Goal: Task Accomplishment & Management: Complete application form

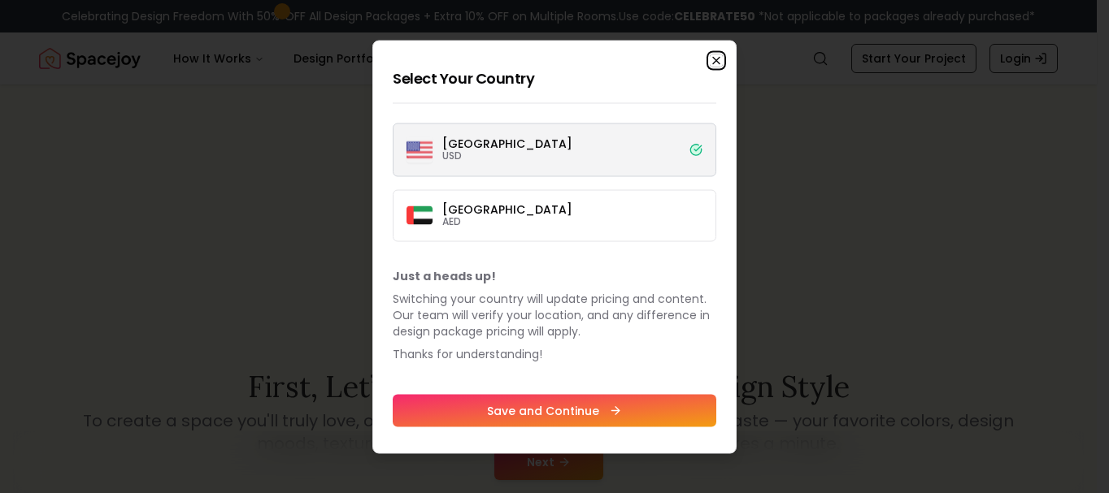
click at [720, 55] on icon "button" at bounding box center [716, 60] width 13 height 13
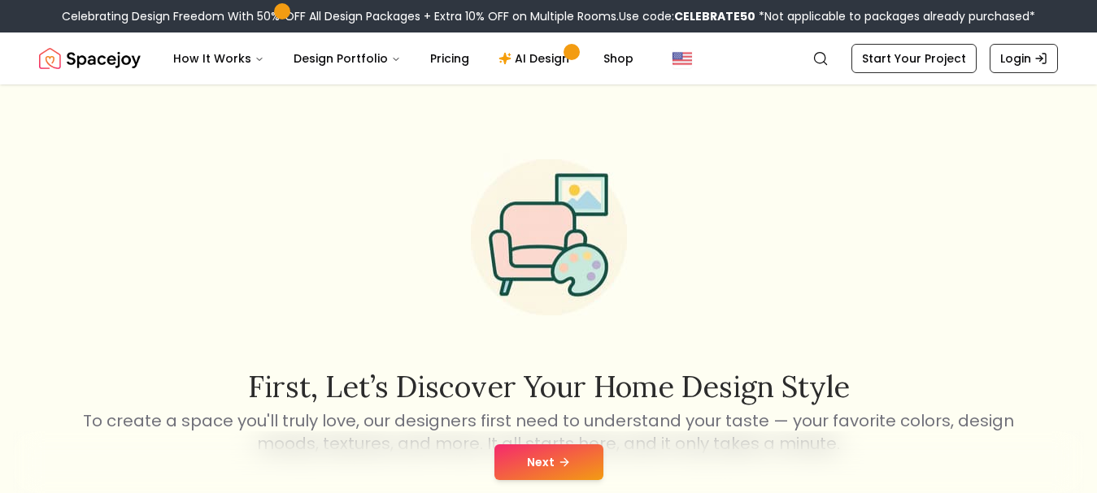
click at [572, 455] on button "Next" at bounding box center [548, 463] width 109 height 36
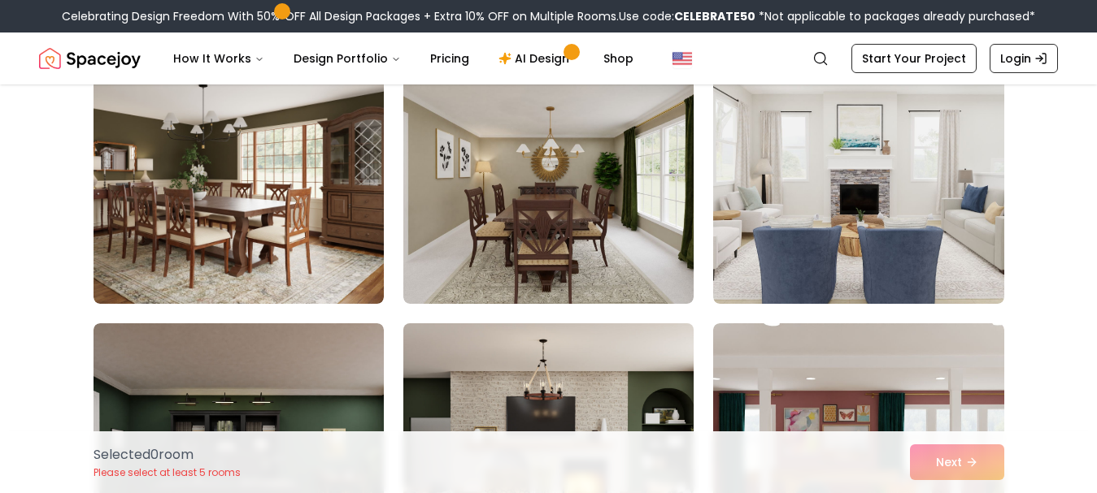
scroll to position [2439, 0]
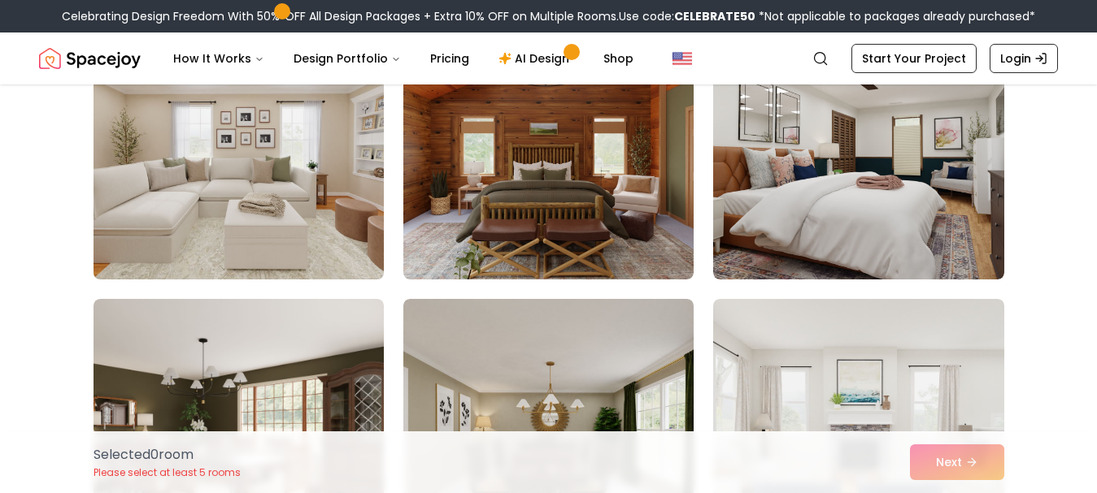
click at [328, 152] on img at bounding box center [238, 149] width 305 height 273
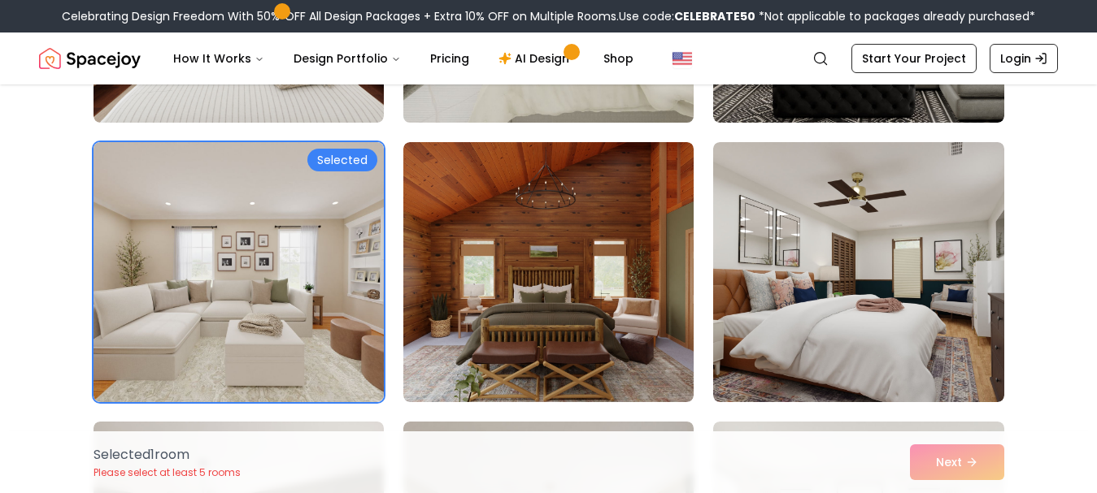
scroll to position [2195, 0]
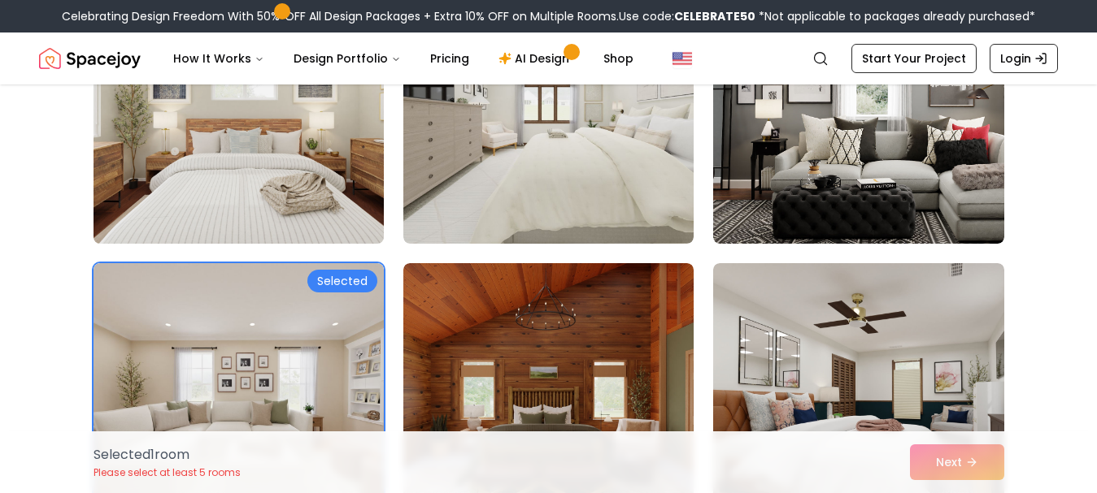
click at [330, 171] on img at bounding box center [238, 113] width 305 height 273
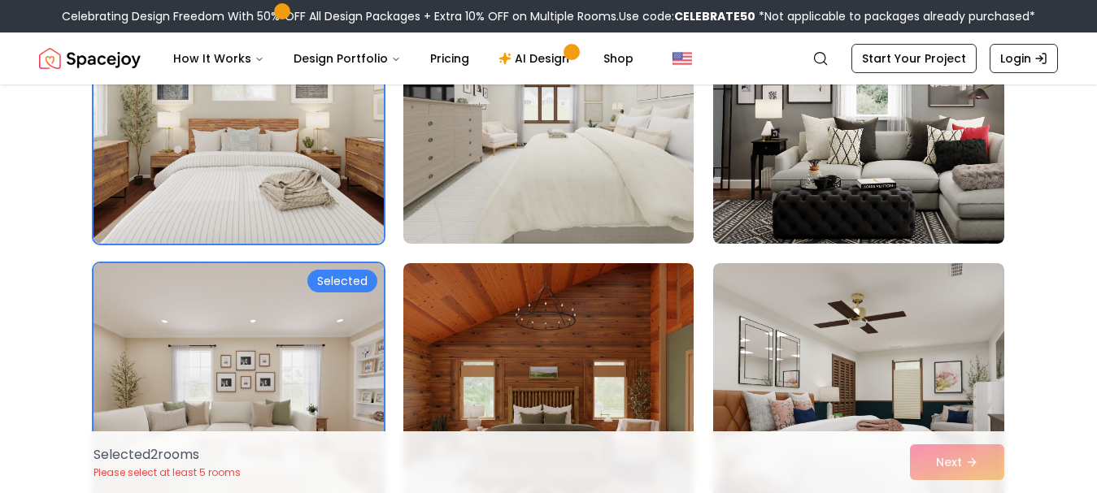
click at [334, 293] on img at bounding box center [238, 393] width 305 height 273
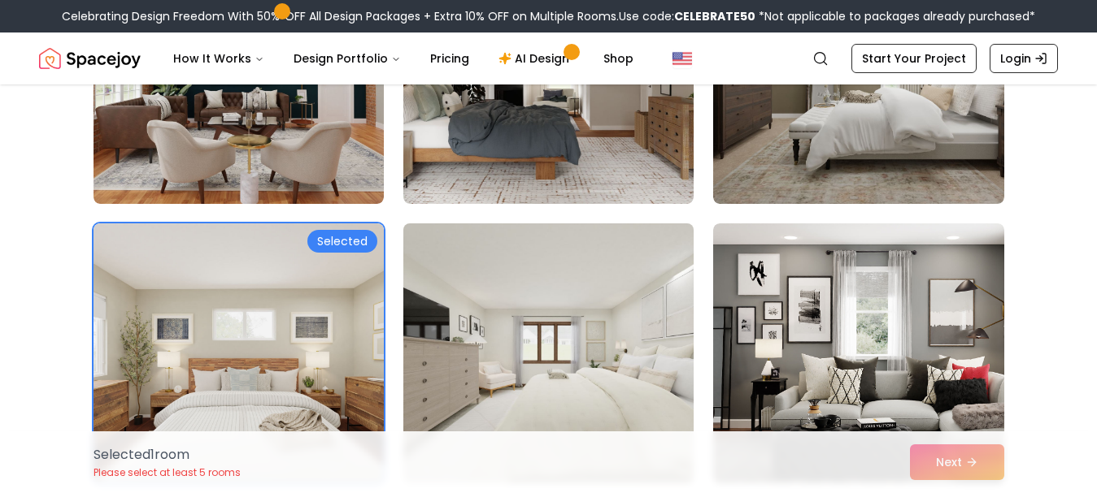
scroll to position [2032, 0]
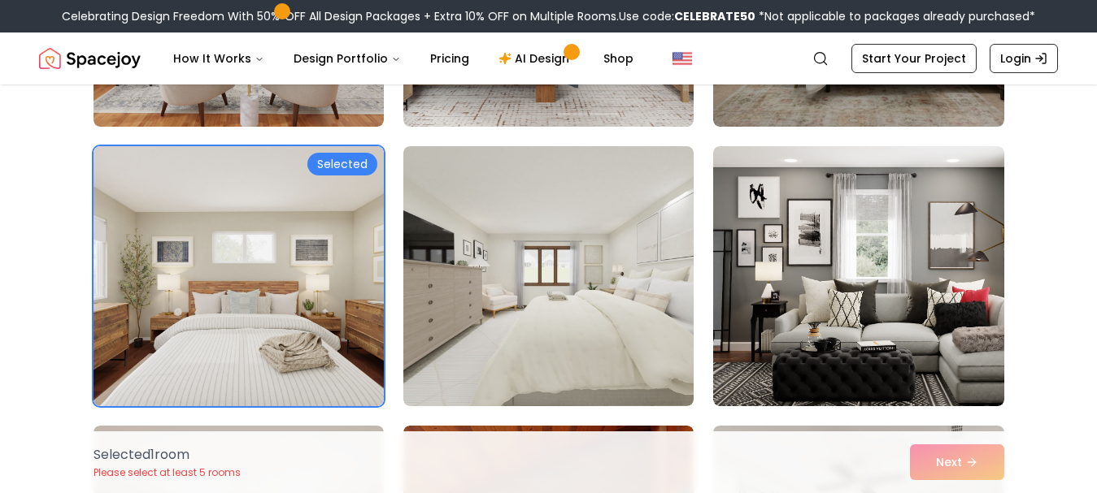
click at [974, 463] on div "Selected 1 room Please select at least 5 rooms Next" at bounding box center [548, 463] width 936 height 62
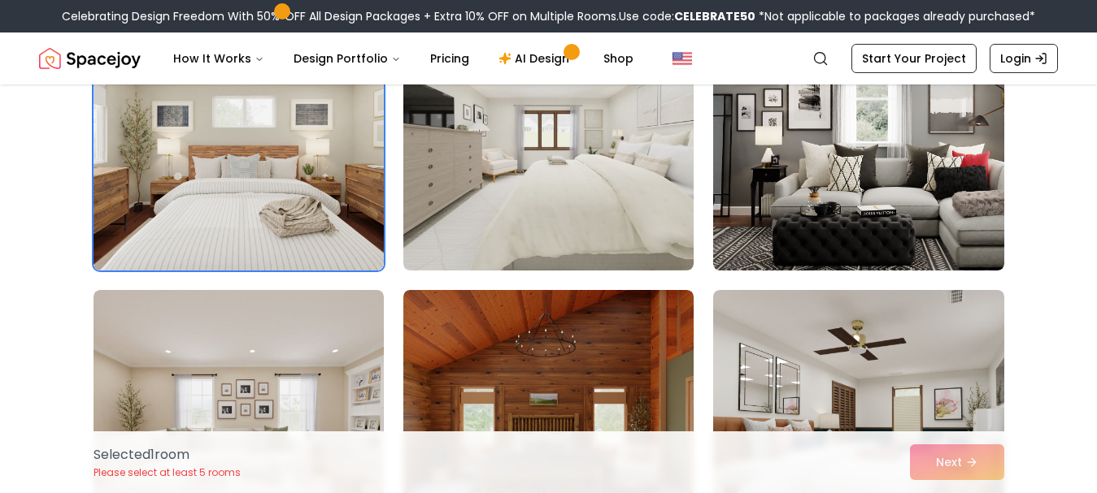
scroll to position [2195, 0]
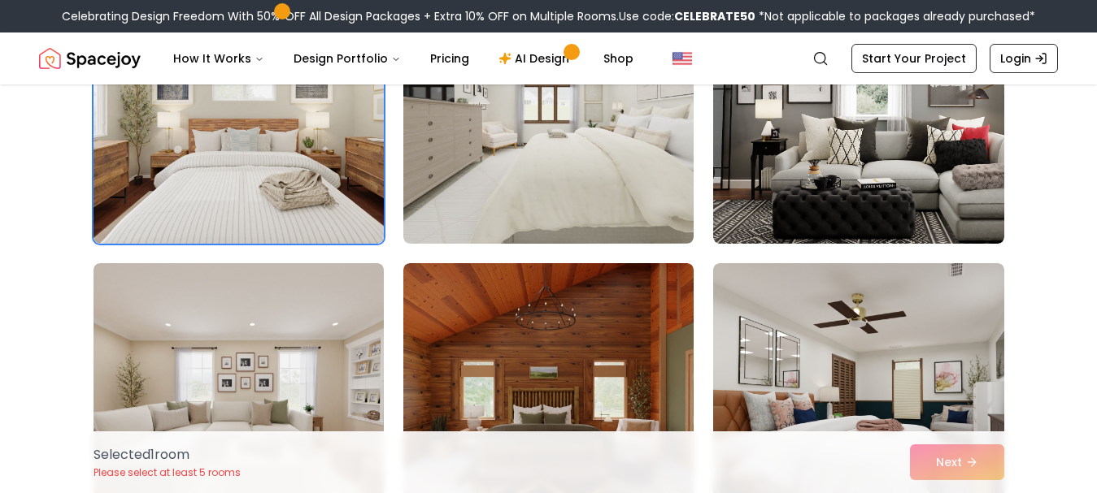
click at [945, 455] on div "Selected 1 room Please select at least 5 rooms Next" at bounding box center [548, 463] width 936 height 62
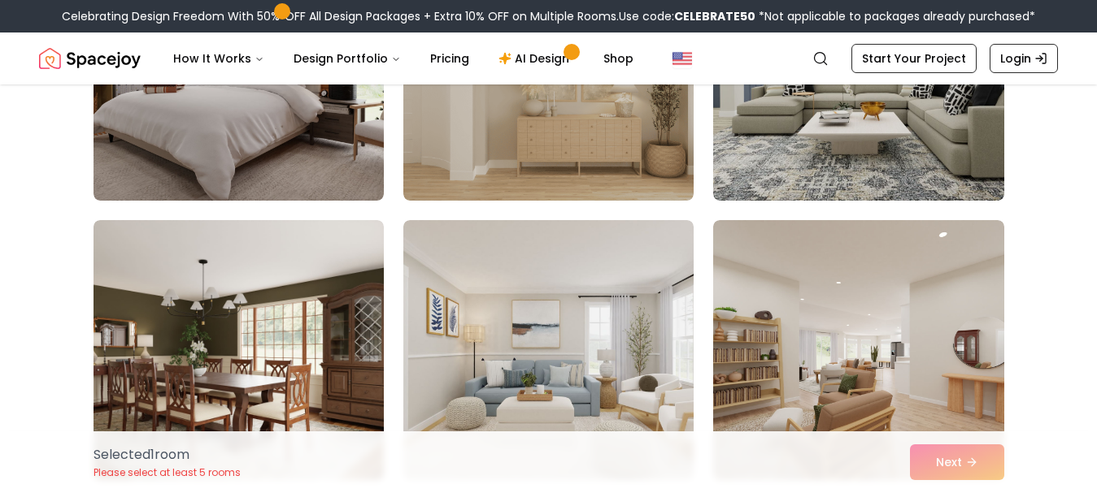
scroll to position [0, 0]
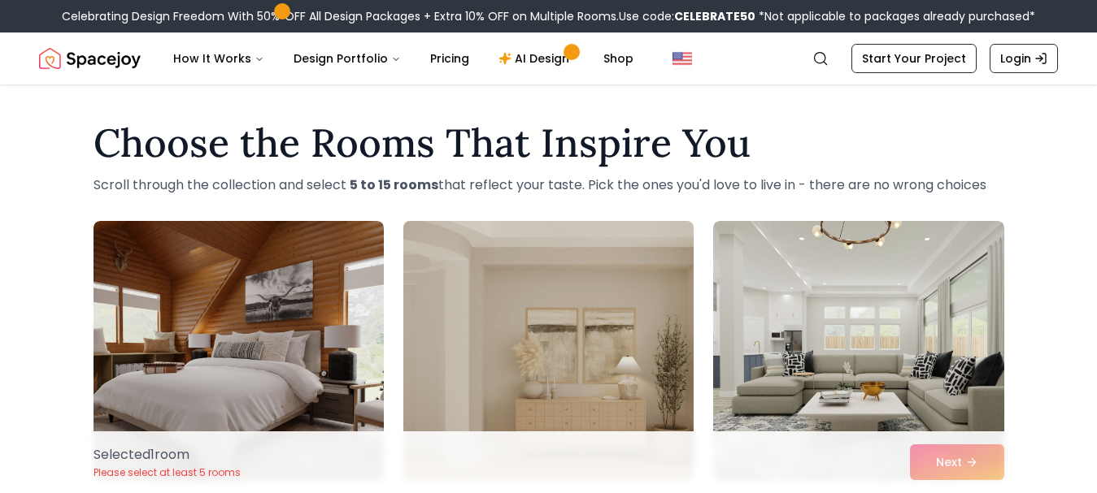
click at [515, 340] on img at bounding box center [548, 351] width 305 height 273
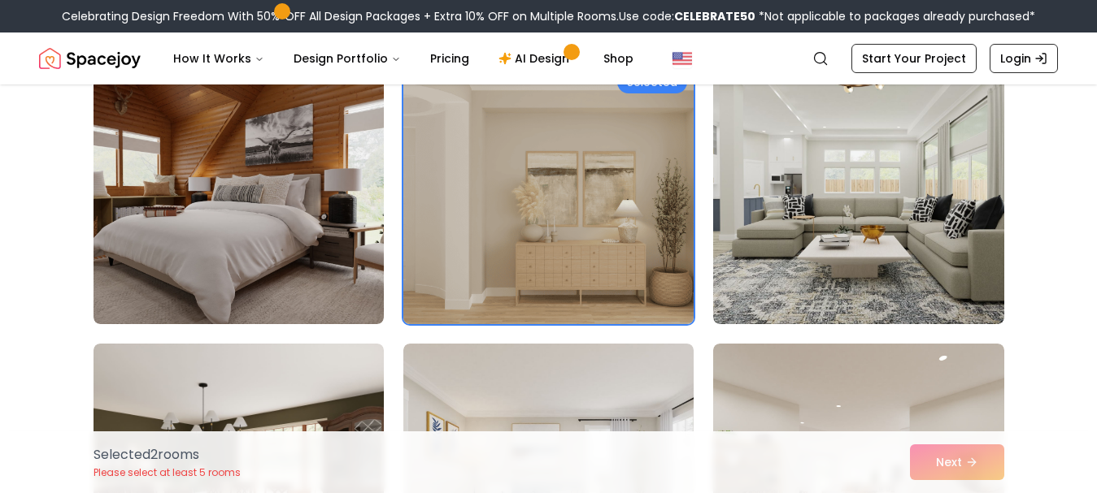
scroll to position [163, 0]
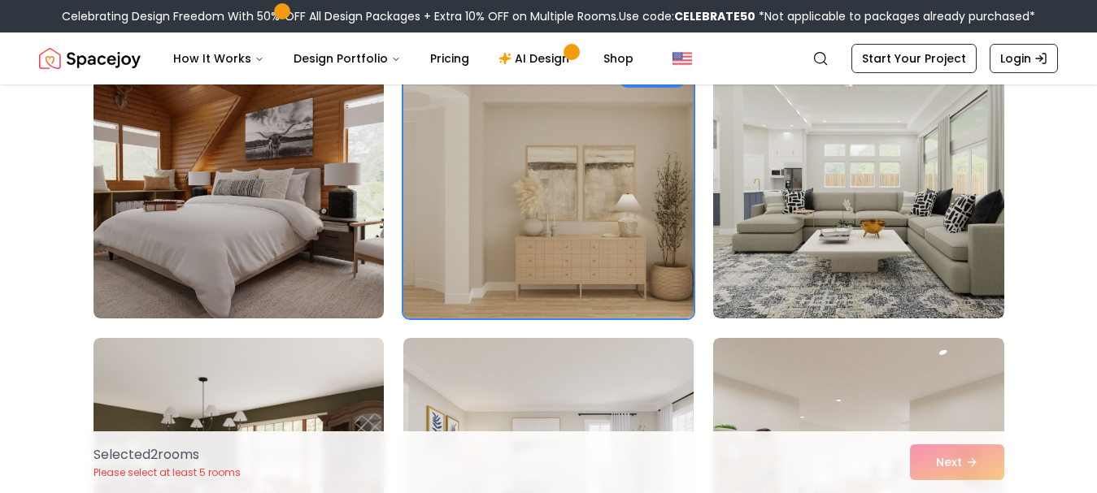
click at [603, 260] on img at bounding box center [548, 188] width 305 height 273
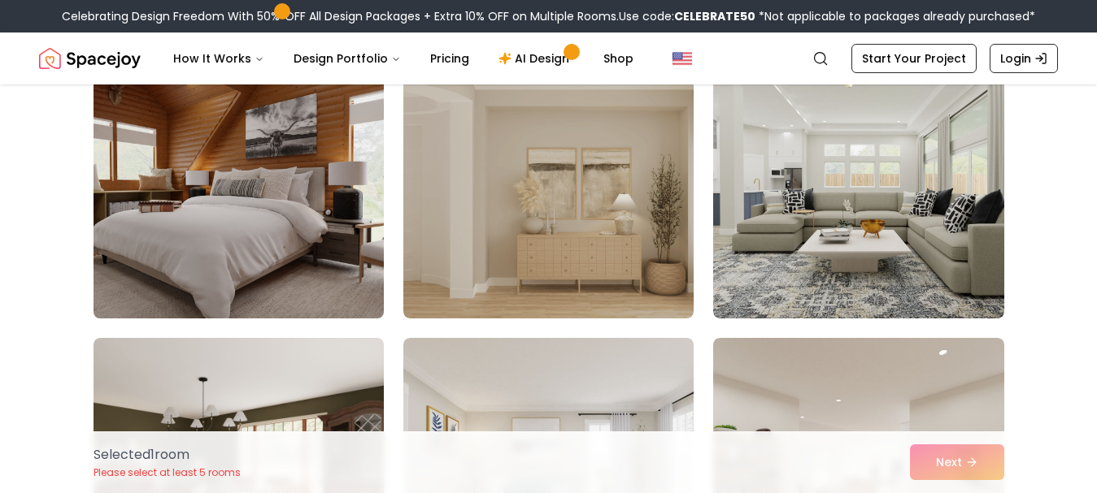
click at [339, 228] on img at bounding box center [238, 188] width 305 height 273
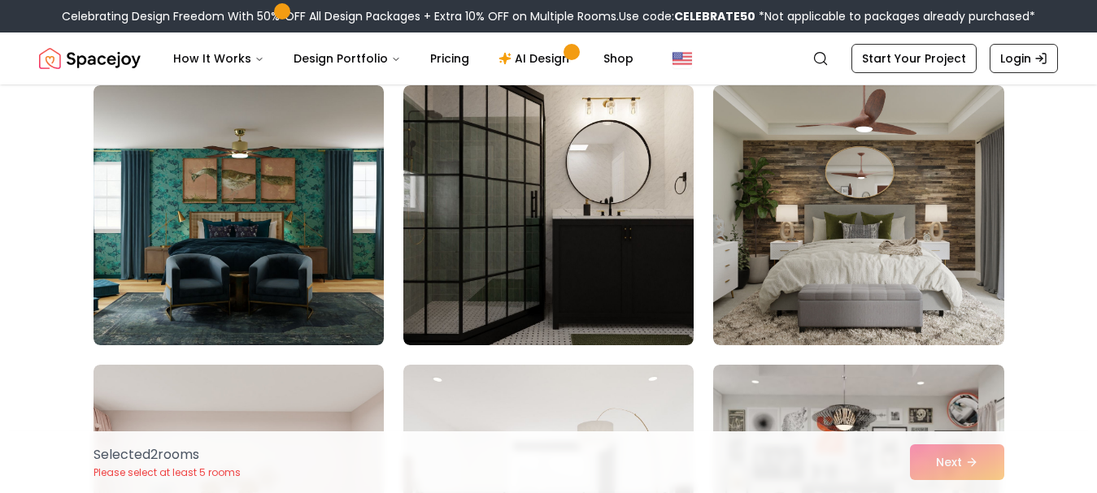
scroll to position [975, 0]
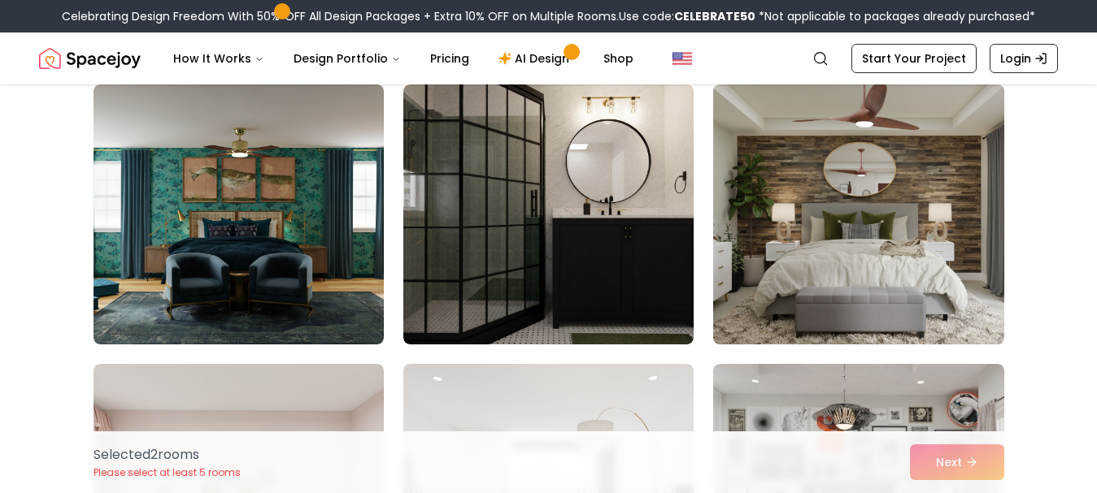
click at [857, 232] on img at bounding box center [858, 214] width 305 height 273
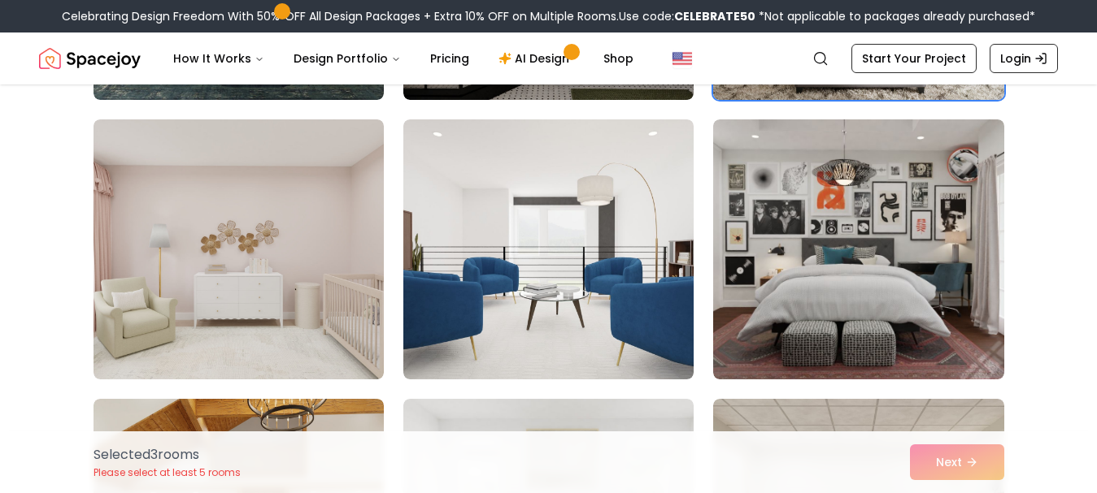
scroll to position [1301, 0]
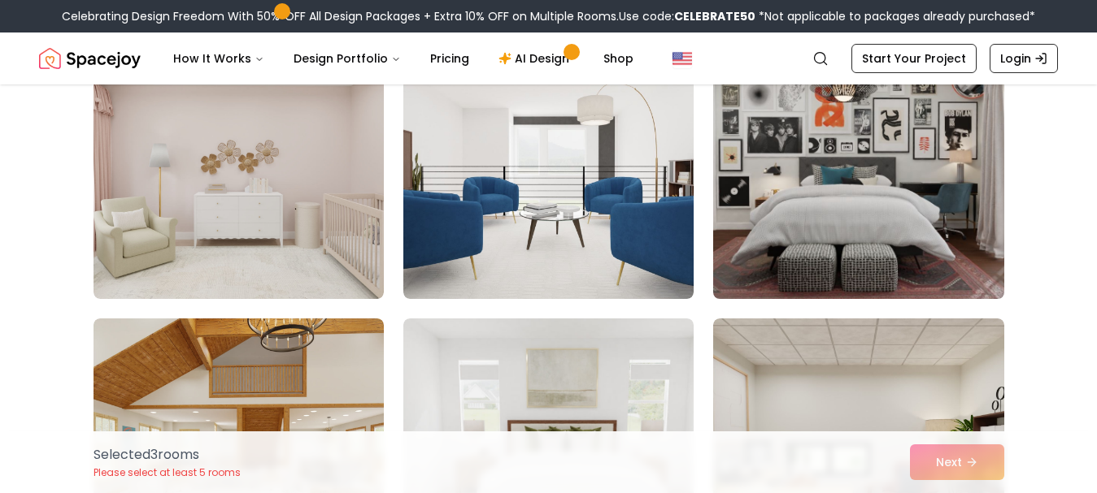
click at [782, 225] on img at bounding box center [858, 169] width 305 height 273
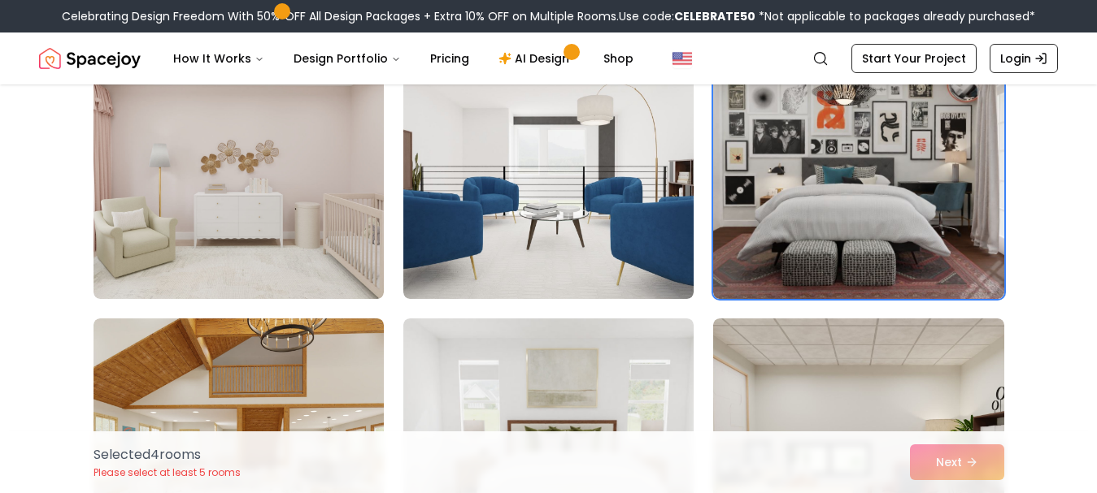
scroll to position [1626, 0]
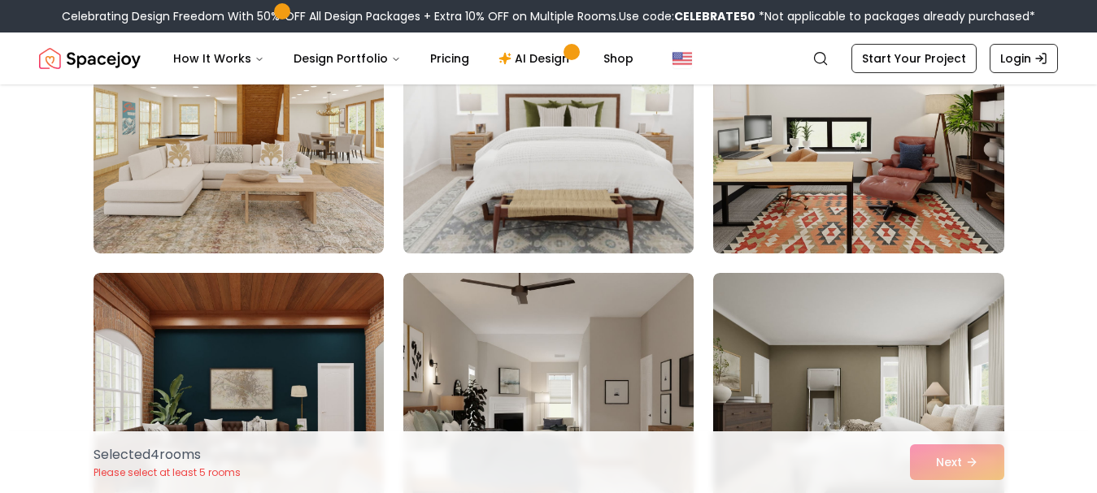
click at [620, 162] on img at bounding box center [548, 123] width 305 height 273
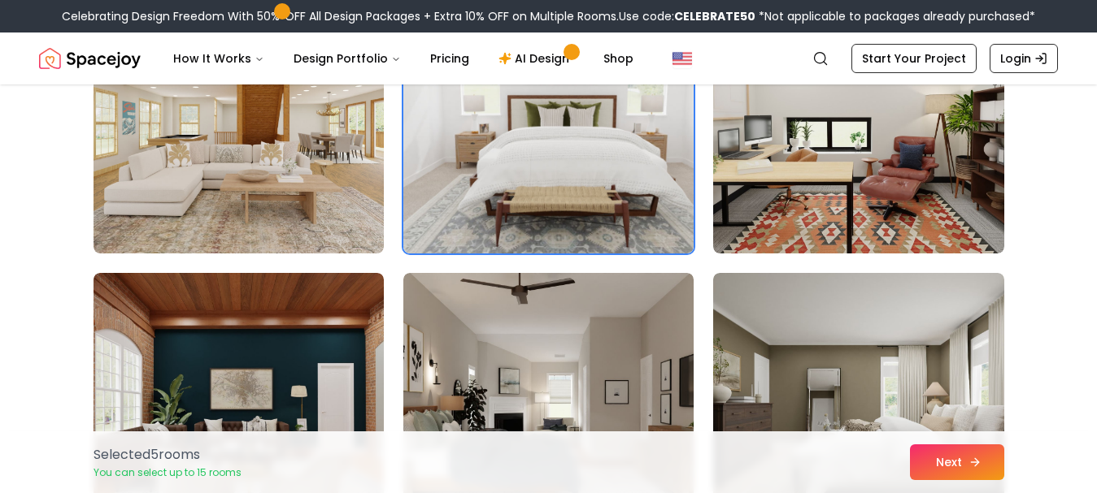
click at [951, 457] on button "Next" at bounding box center [957, 463] width 94 height 36
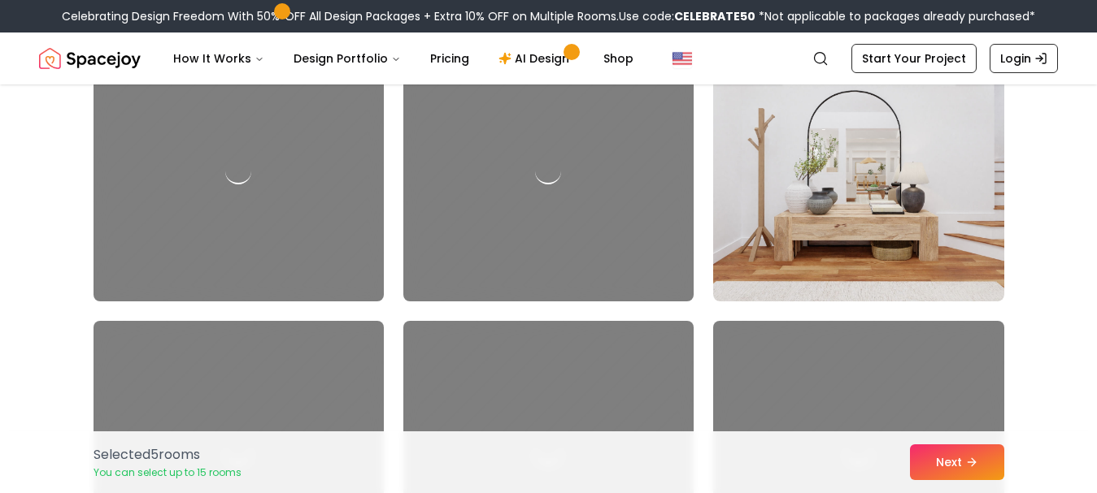
scroll to position [4959, 0]
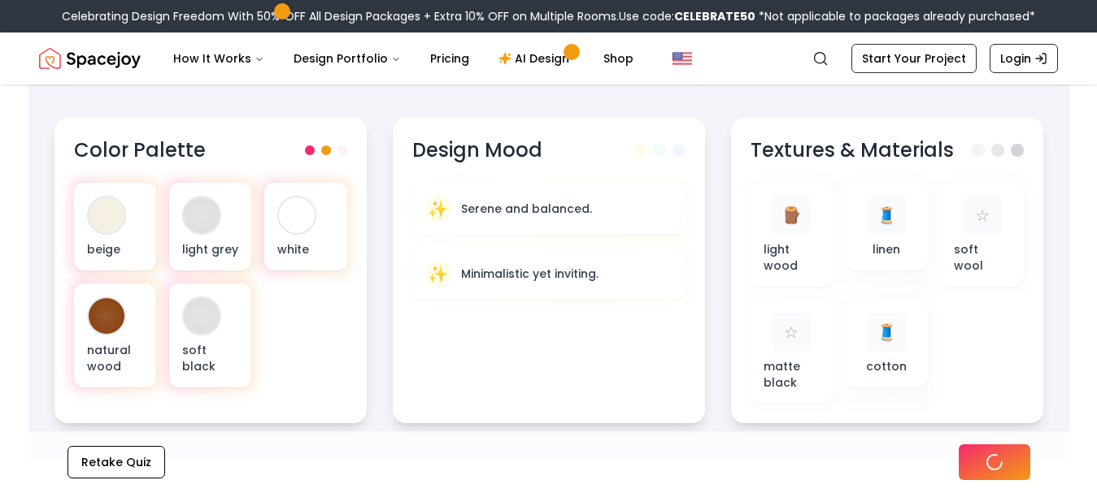
scroll to position [569, 0]
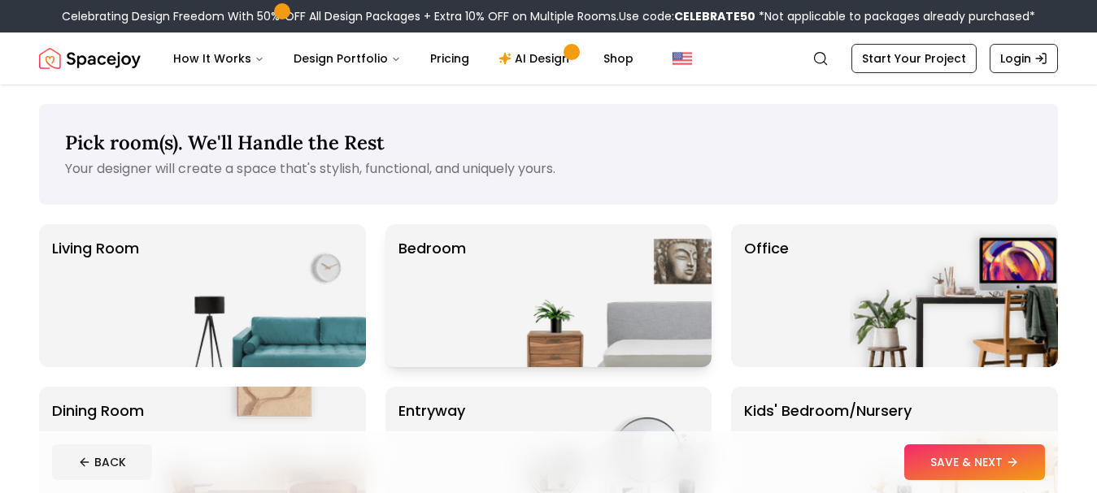
click at [553, 245] on img at bounding box center [607, 295] width 208 height 143
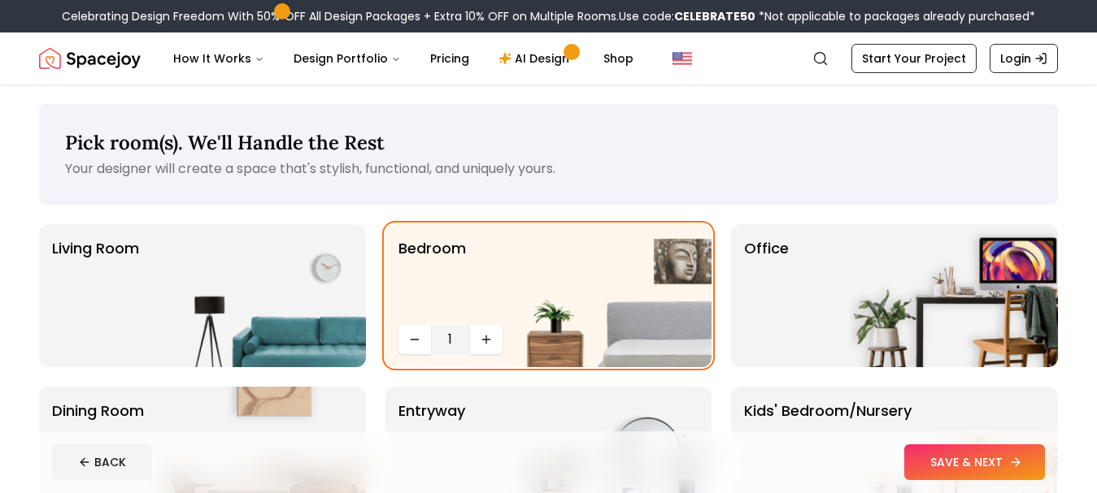
click at [930, 467] on button "SAVE & NEXT" at bounding box center [974, 463] width 141 height 36
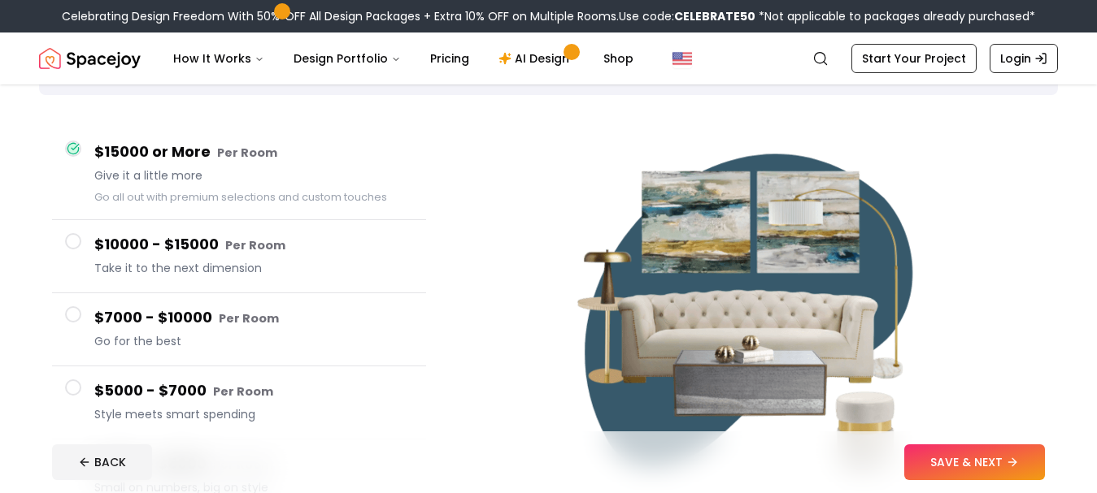
scroll to position [81, 0]
